Goal: Contribute content

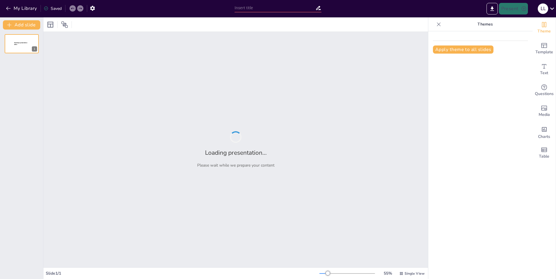
type input "El Mejor Portero de la Historia: Impacto y Legado"
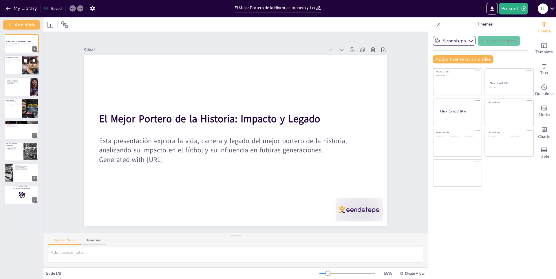
click at [15, 65] on div at bounding box center [21, 66] width 35 height 20
type textarea "El portero desempeña un papel fundamental en el fútbol, siendo la última barrer…"
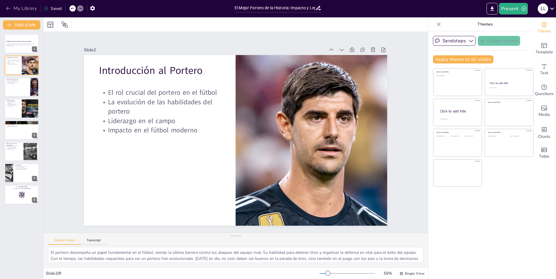
click at [8, 7] on icon "button" at bounding box center [8, 9] width 4 height 4
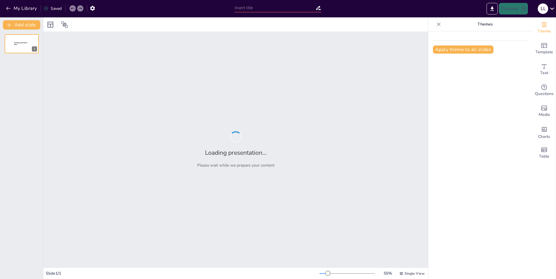
type input "Amenazas a la Vida Marina y Soluciones Sostenibles"
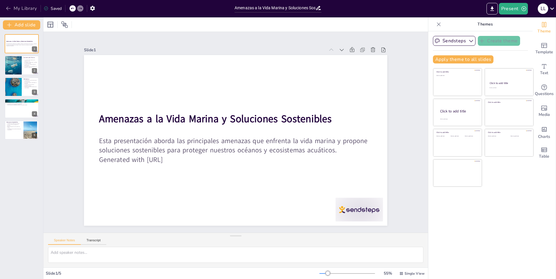
click at [21, 9] on button "My Library" at bounding box center [21, 8] width 35 height 9
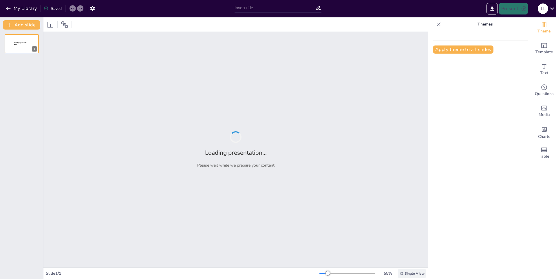
type input "Retos y Oportunidades en la Conservación del Medio Ambiente"
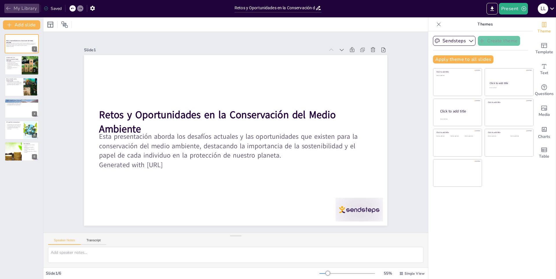
click at [8, 7] on icon "button" at bounding box center [9, 9] width 6 height 6
